Goal: Browse casually: Explore the website without a specific task or goal

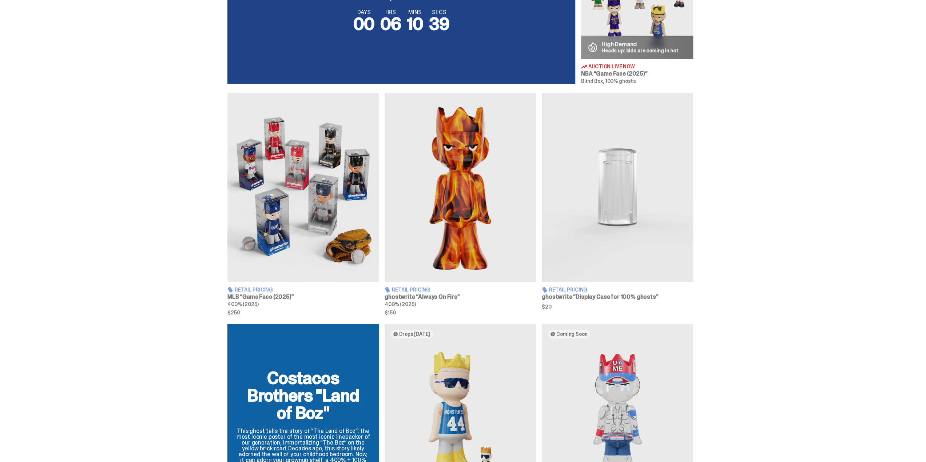
scroll to position [364, 0]
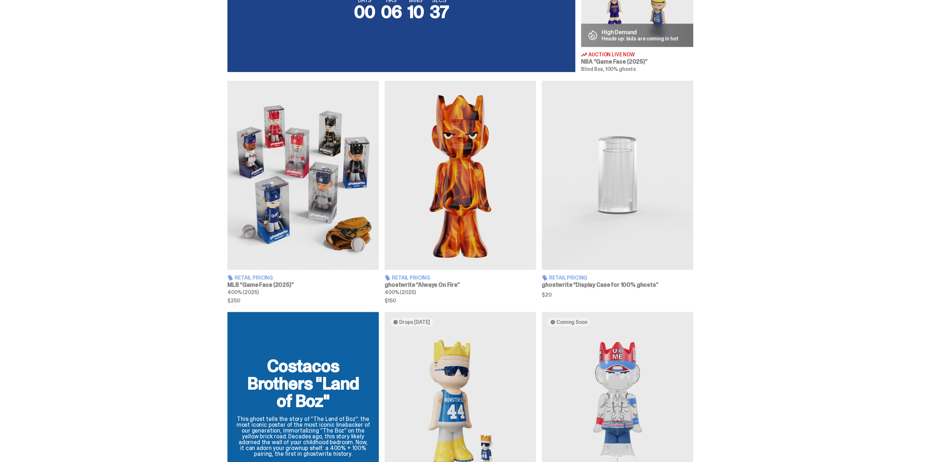
click at [299, 225] on img at bounding box center [302, 175] width 151 height 189
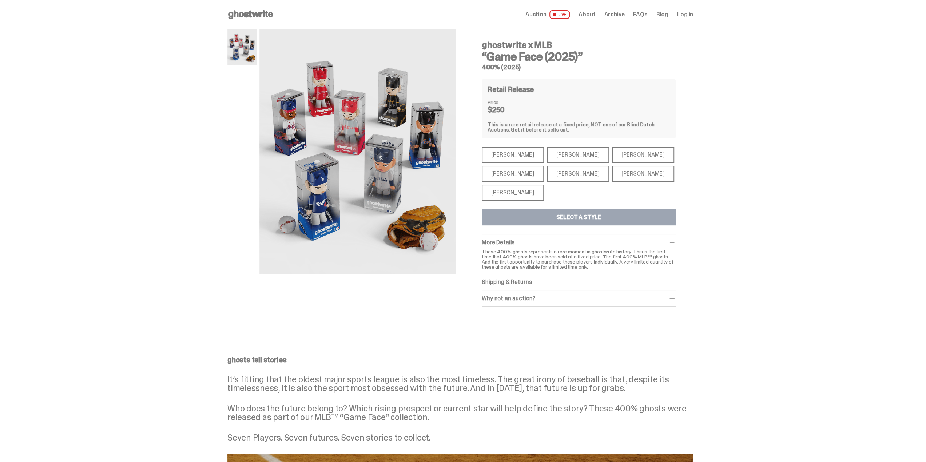
click at [258, 15] on use at bounding box center [250, 14] width 44 height 9
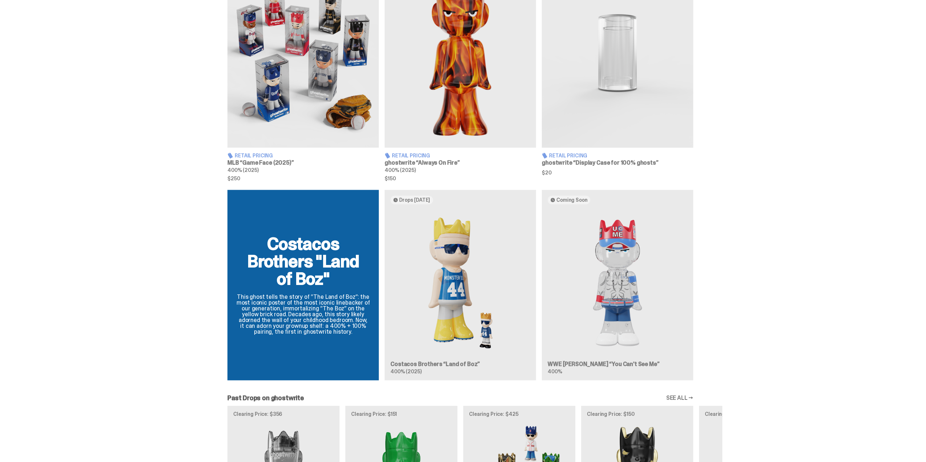
scroll to position [509, 0]
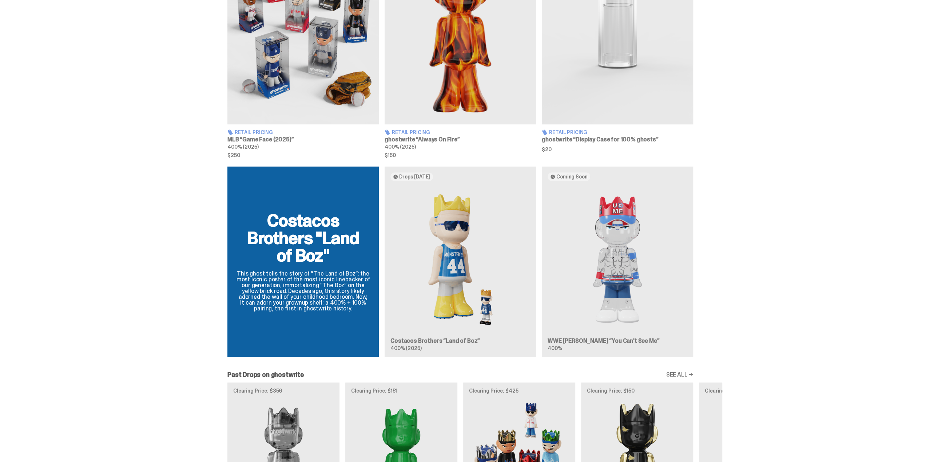
click at [620, 239] on div "Costacos Brothers "Land of Boz" This ghost tells the story of “The Land of Boz”…" at bounding box center [460, 265] width 524 height 196
click at [618, 214] on div "Costacos Brothers "Land of Boz" This ghost tells the story of “The Land of Boz”…" at bounding box center [460, 265] width 524 height 196
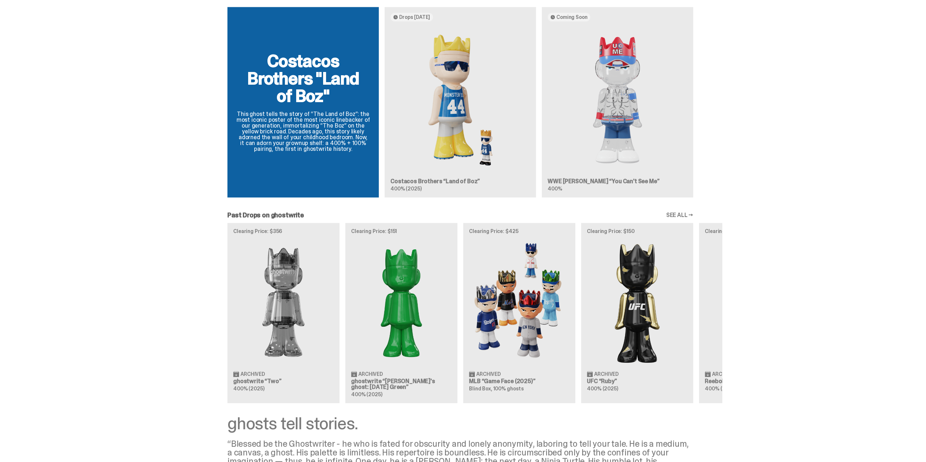
scroll to position [691, 0]
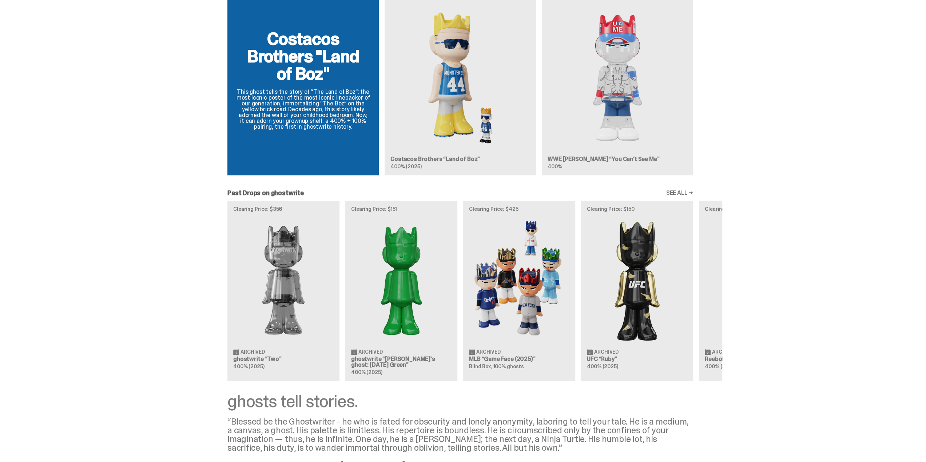
click at [680, 191] on link "SEE ALL →" at bounding box center [679, 193] width 27 height 6
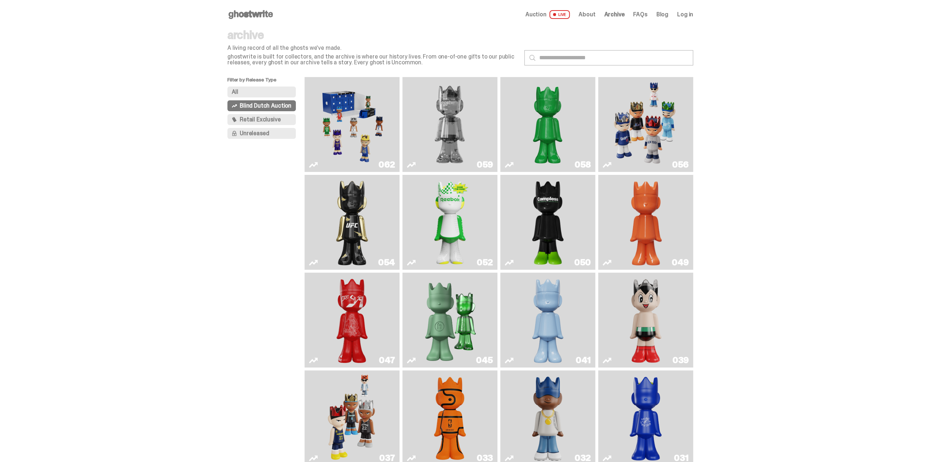
click at [549, 118] on img "Schrödinger's ghost: Sunday Green" at bounding box center [547, 124] width 71 height 89
